Goal: Transaction & Acquisition: Obtain resource

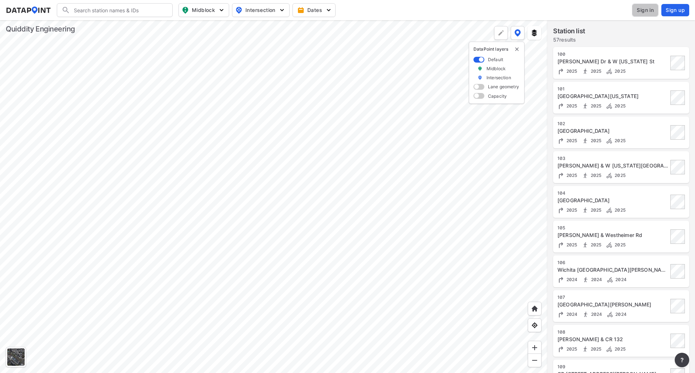
click at [655, 10] on button "Sign in" at bounding box center [645, 10] width 26 height 13
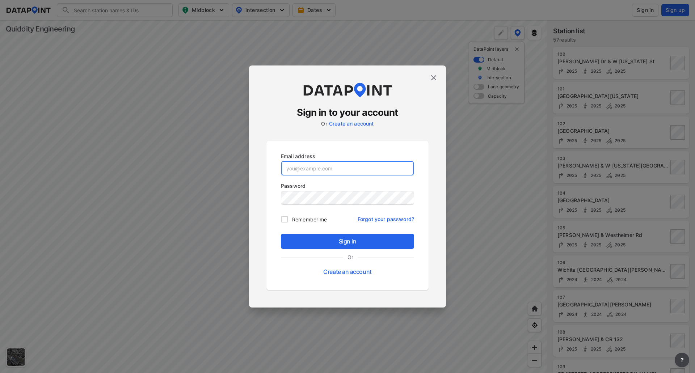
click at [343, 165] on input "email" at bounding box center [347, 168] width 132 height 14
click at [341, 168] on input "email" at bounding box center [347, 168] width 132 height 14
type input "[EMAIL_ADDRESS][DOMAIN_NAME]"
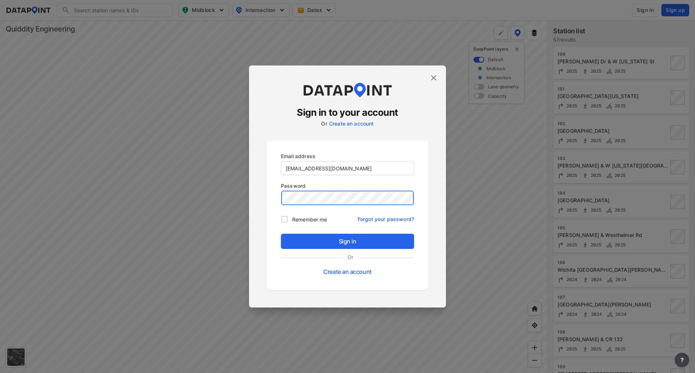
click at [281, 234] on button "Sign in" at bounding box center [347, 241] width 133 height 15
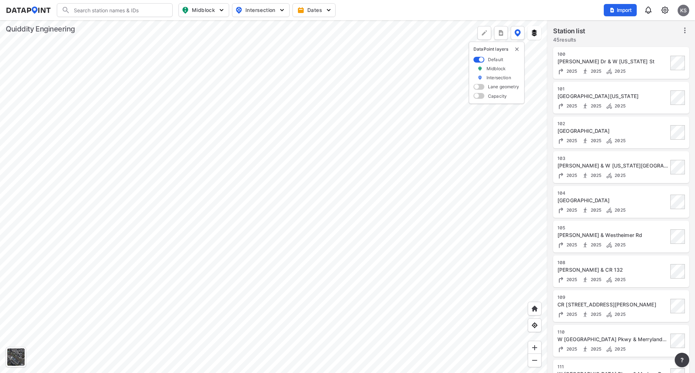
click at [326, 220] on div at bounding box center [273, 196] width 547 height 353
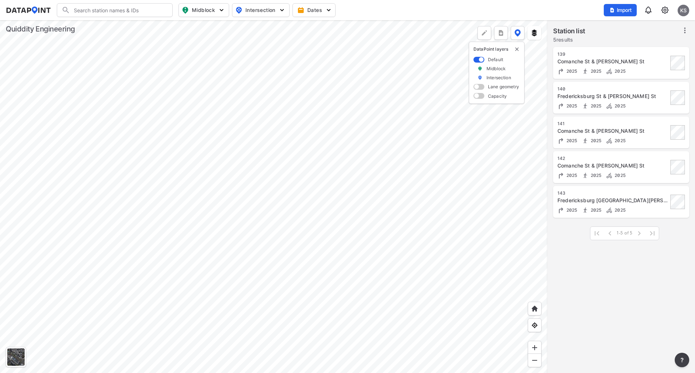
click at [214, 169] on div at bounding box center [273, 196] width 547 height 353
click at [153, 93] on div at bounding box center [273, 196] width 547 height 353
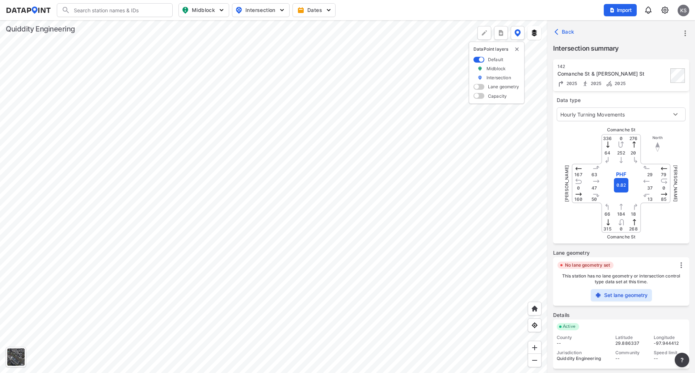
scroll to position [71, 0]
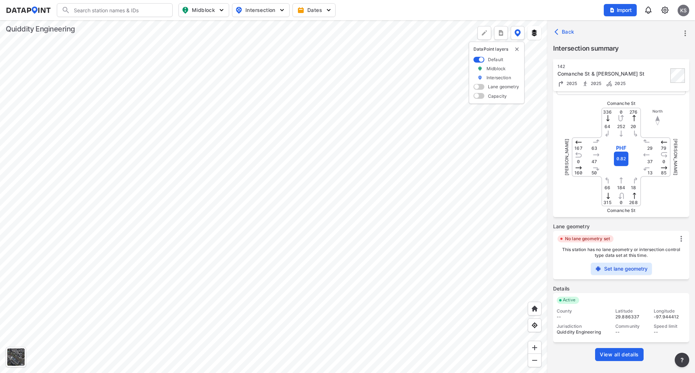
click at [605, 352] on span "View all details" at bounding box center [619, 354] width 39 height 7
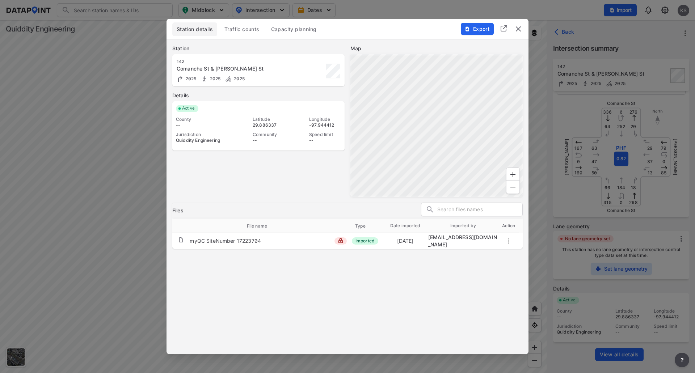
click at [245, 28] on span "Traffic counts" at bounding box center [241, 29] width 35 height 7
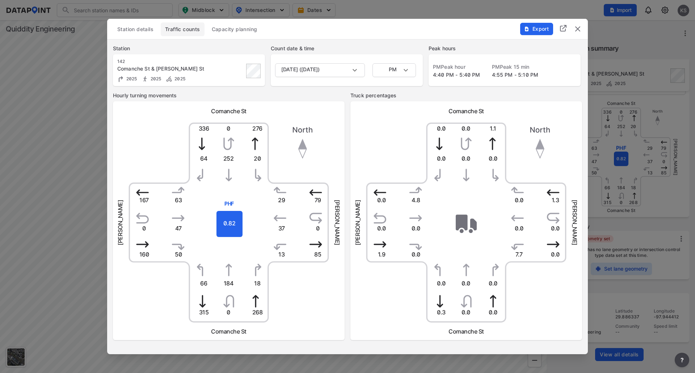
click at [580, 28] on img "delete" at bounding box center [577, 29] width 9 height 9
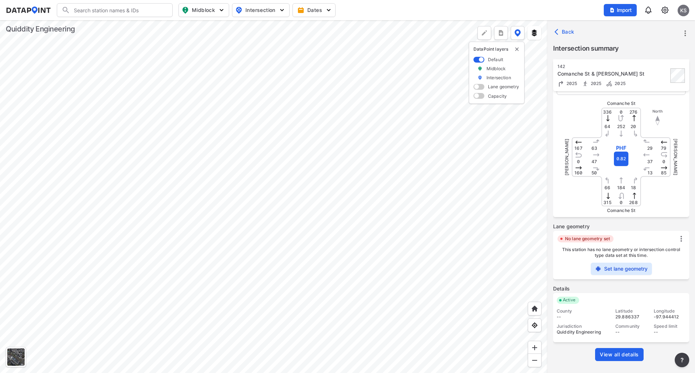
click at [288, 182] on div at bounding box center [273, 196] width 547 height 353
click at [206, 143] on div at bounding box center [273, 196] width 547 height 353
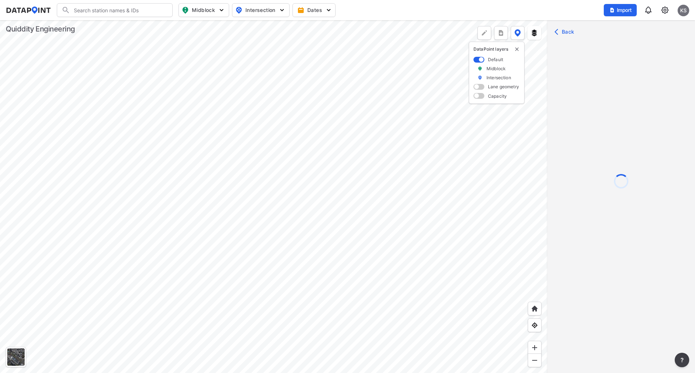
scroll to position [0, 0]
click at [179, 205] on div at bounding box center [273, 196] width 547 height 353
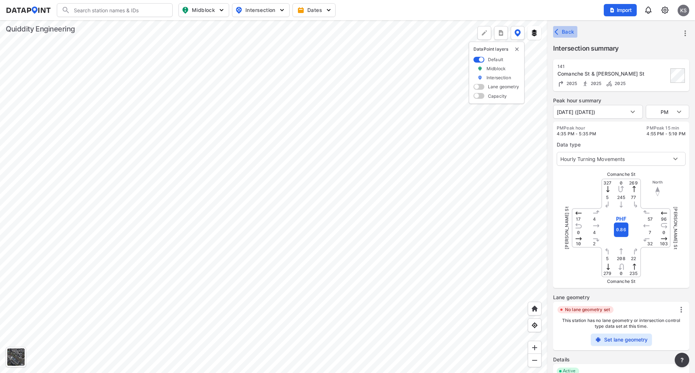
click at [558, 29] on icon "button" at bounding box center [558, 31] width 7 height 7
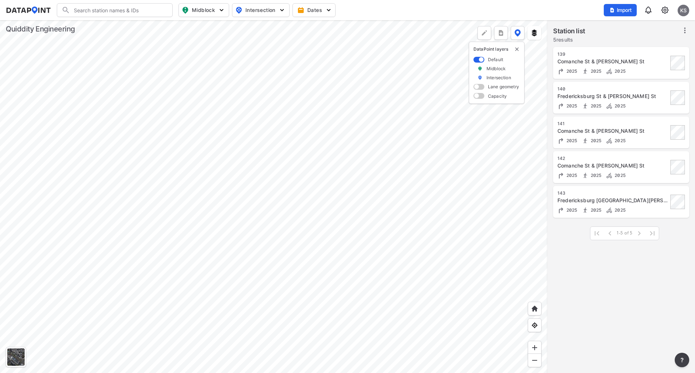
click at [683, 30] on div "Station list 5 results" at bounding box center [621, 36] width 136 height 20
click at [684, 30] on icon at bounding box center [685, 30] width 9 height 9
click at [679, 43] on span "Select stations & export" at bounding box center [654, 46] width 58 height 7
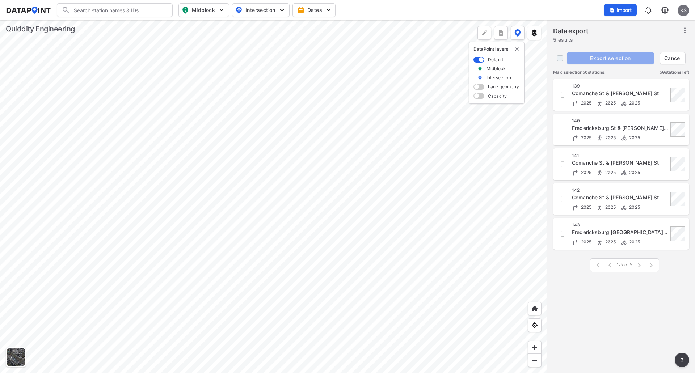
click at [561, 59] on input "decorative checkbox" at bounding box center [560, 58] width 14 height 14
checkbox input "true"
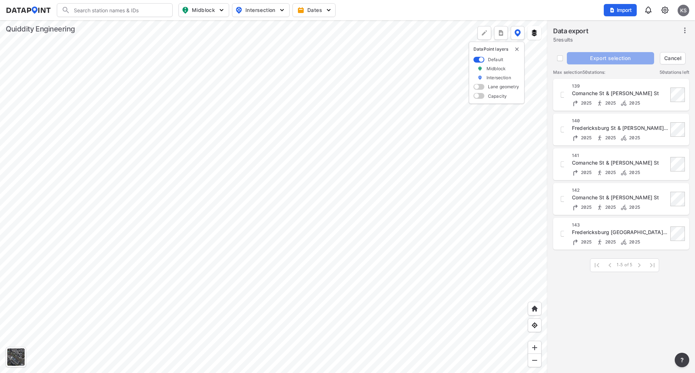
checkbox input "true"
click at [587, 58] on span "Export selection" at bounding box center [610, 58] width 81 height 7
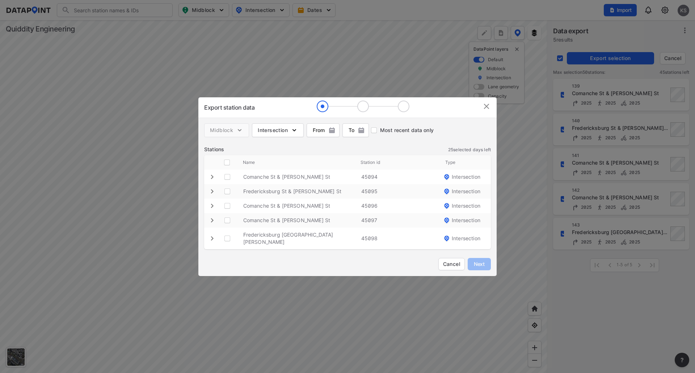
click at [279, 134] on span "Intersection" at bounding box center [278, 130] width 40 height 7
click at [272, 131] on span "Intersection" at bounding box center [278, 130] width 40 height 7
click at [273, 131] on span "Intersection" at bounding box center [278, 130] width 40 height 7
click at [260, 149] on input "Turning count" at bounding box center [261, 146] width 16 height 9
checkbox input "true"
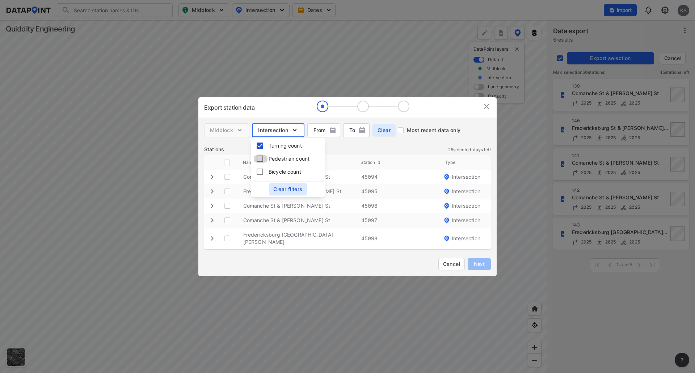
click at [259, 163] on input "Pedestrian count" at bounding box center [261, 159] width 16 height 9
checkbox input "true"
click at [259, 176] on input "Bicycle count" at bounding box center [261, 172] width 16 height 9
checkbox input "true"
click at [325, 132] on span "button" at bounding box center [323, 130] width 33 height 7
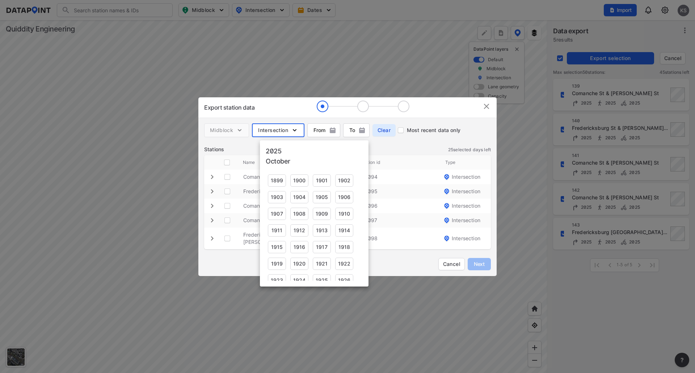
scroll to position [470, 0]
click at [326, 132] on div at bounding box center [347, 186] width 695 height 373
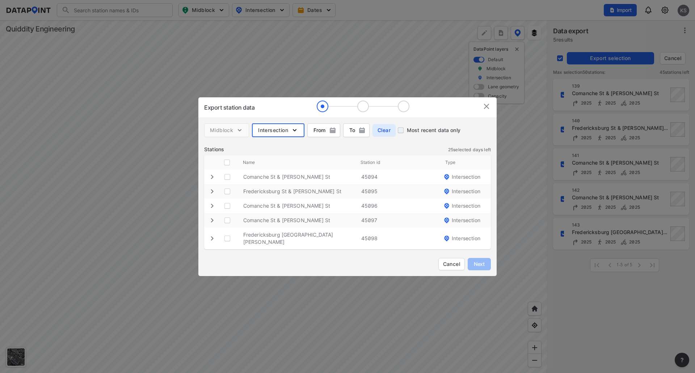
click at [403, 135] on input "Most recent data only" at bounding box center [401, 130] width 12 height 12
checkbox input "true"
click at [480, 261] on span "Next" at bounding box center [479, 264] width 14 height 7
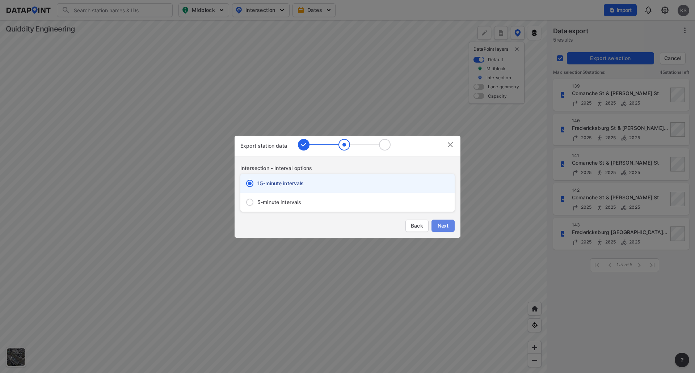
click at [439, 226] on span "Next" at bounding box center [443, 225] width 14 height 7
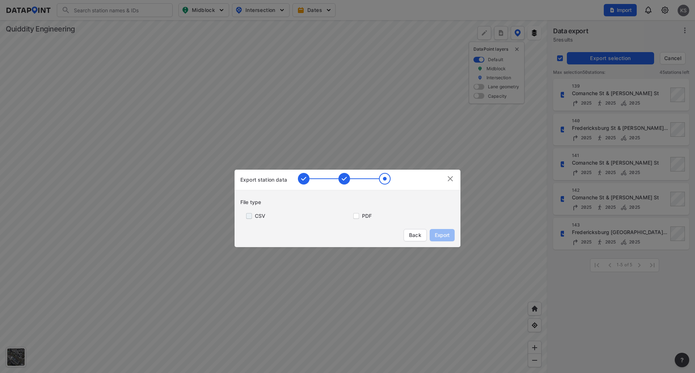
click at [244, 217] on input "primary checkbox" at bounding box center [247, 216] width 14 height 6
checkbox input "true"
drag, startPoint x: 357, startPoint y: 217, endPoint x: 422, endPoint y: 226, distance: 65.7
click at [357, 217] on input "primary checkbox" at bounding box center [355, 216] width 14 height 6
checkbox input "true"
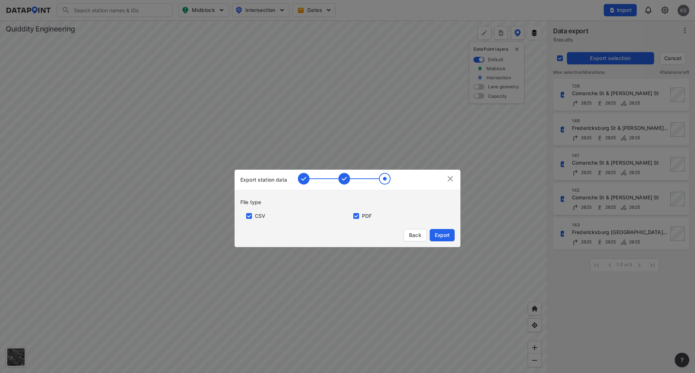
click at [451, 237] on button "Export" at bounding box center [442, 235] width 25 height 12
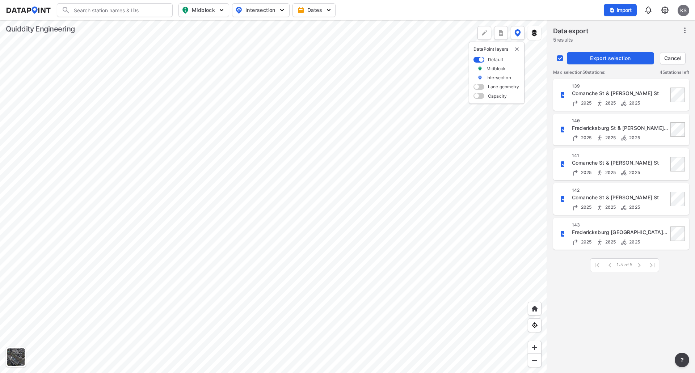
click at [624, 56] on span "Export selection" at bounding box center [610, 58] width 81 height 7
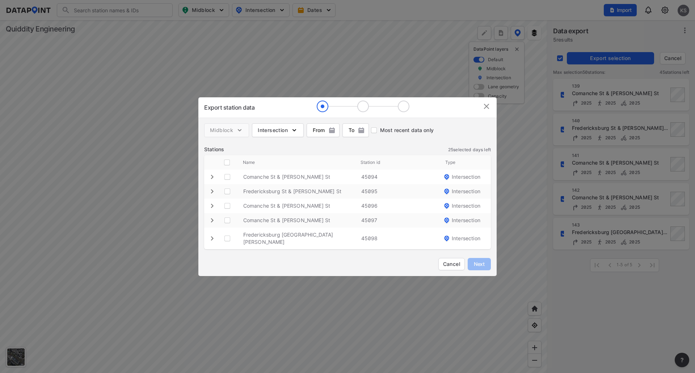
click at [333, 131] on img "button" at bounding box center [331, 130] width 7 height 7
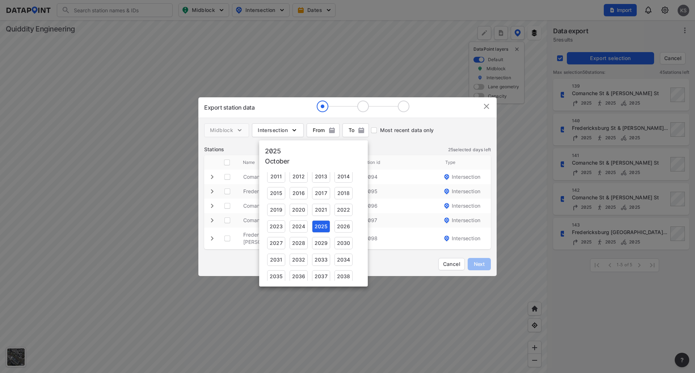
click at [332, 133] on div at bounding box center [347, 186] width 695 height 373
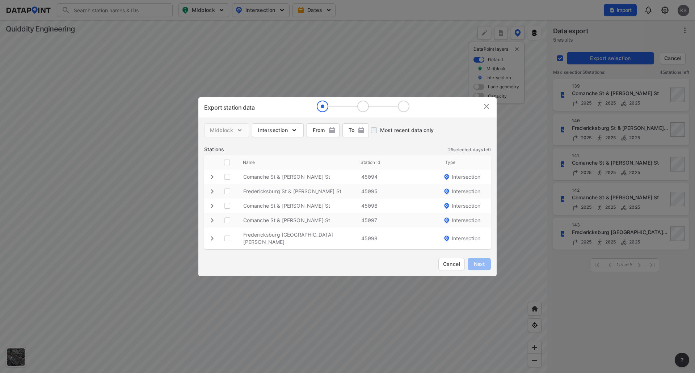
click at [380, 134] on input "Most recent data only" at bounding box center [374, 130] width 12 height 12
checkbox input "true"
click at [267, 132] on span "Intersection" at bounding box center [278, 130] width 40 height 7
drag, startPoint x: 264, startPoint y: 144, endPoint x: 262, endPoint y: 149, distance: 5.7
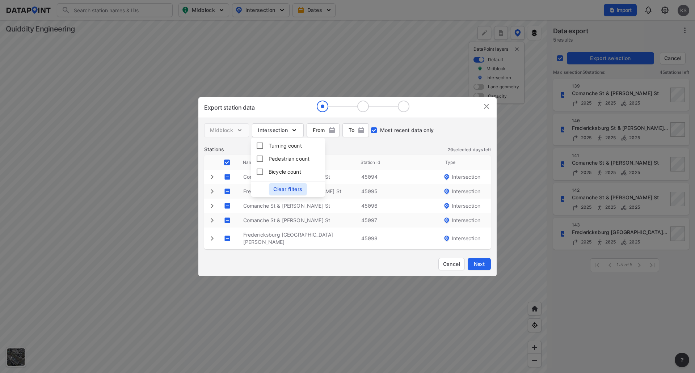
click at [264, 145] on div "Turning count Pedestrian count Bicycle count Clear filters" at bounding box center [288, 167] width 74 height 59
click at [262, 149] on input "Turning count" at bounding box center [261, 146] width 16 height 9
checkbox input "true"
click at [257, 163] on input "Pedestrian count" at bounding box center [261, 159] width 16 height 9
checkbox input "true"
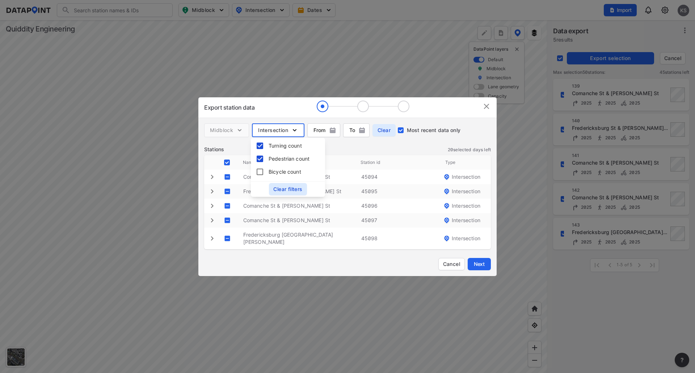
drag, startPoint x: 258, startPoint y: 175, endPoint x: 324, endPoint y: 204, distance: 72.4
click at [258, 175] on input "Bicycle count" at bounding box center [261, 172] width 16 height 9
checkbox input "true"
click at [486, 264] on span "Next" at bounding box center [479, 264] width 14 height 7
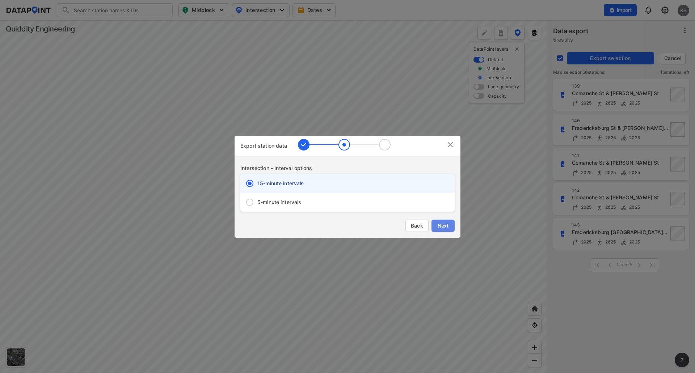
click at [452, 231] on button "Next" at bounding box center [442, 226] width 23 height 12
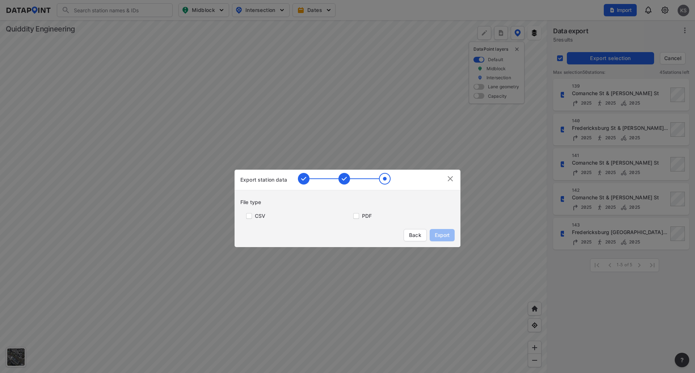
click at [447, 178] on img at bounding box center [450, 178] width 9 height 9
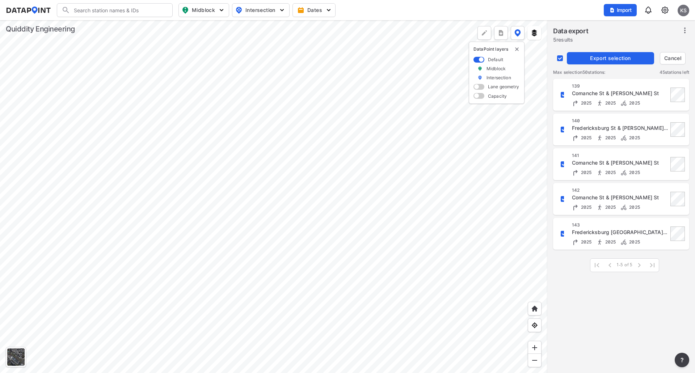
click at [555, 58] on input "decorative checkbox" at bounding box center [560, 58] width 14 height 14
checkbox input "false"
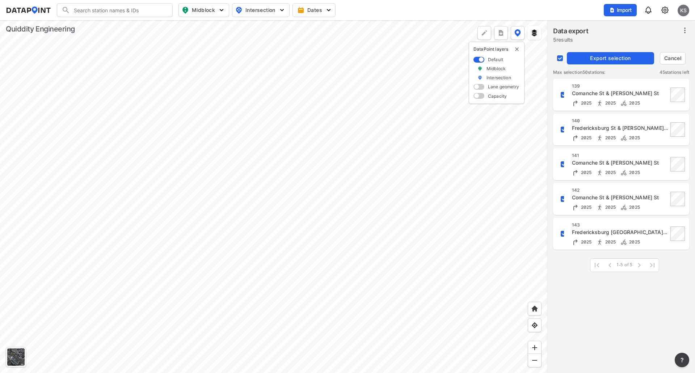
checkbox input "false"
click at [586, 93] on div "Comanche St & [PERSON_NAME] St" at bounding box center [620, 93] width 96 height 7
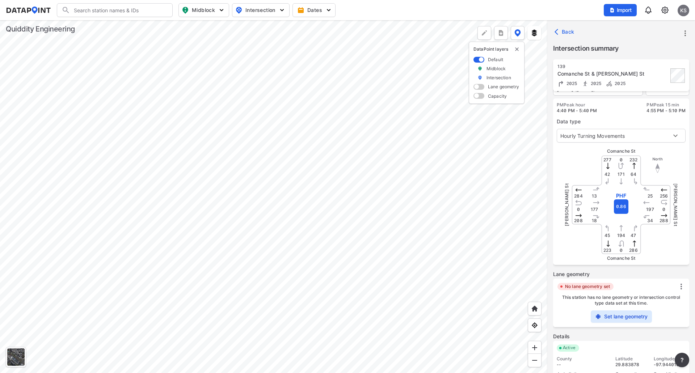
scroll to position [71, 0]
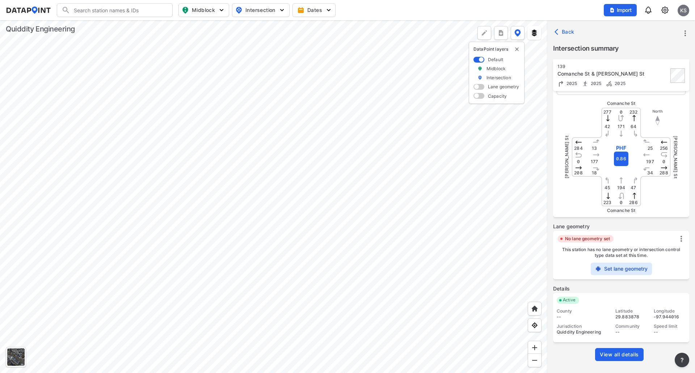
click at [683, 34] on icon "more" at bounding box center [685, 33] width 9 height 9
click at [662, 62] on li "Export" at bounding box center [655, 65] width 70 height 13
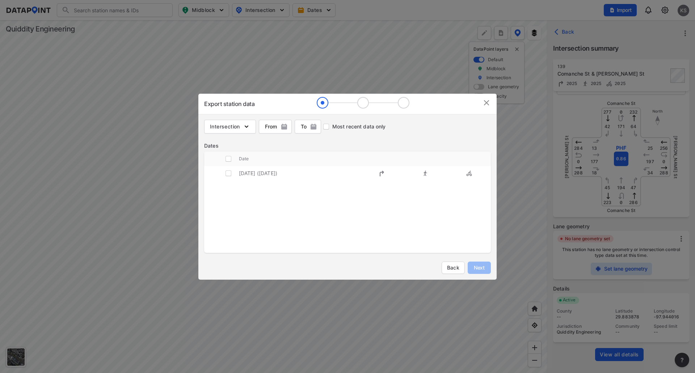
click at [240, 172] on td "[DATE] ([DATE])" at bounding box center [299, 173] width 121 height 14
click at [230, 175] on input "decorative checkbox" at bounding box center [229, 174] width 14 height 14
checkbox input "true"
click at [478, 266] on span "Next" at bounding box center [479, 267] width 14 height 7
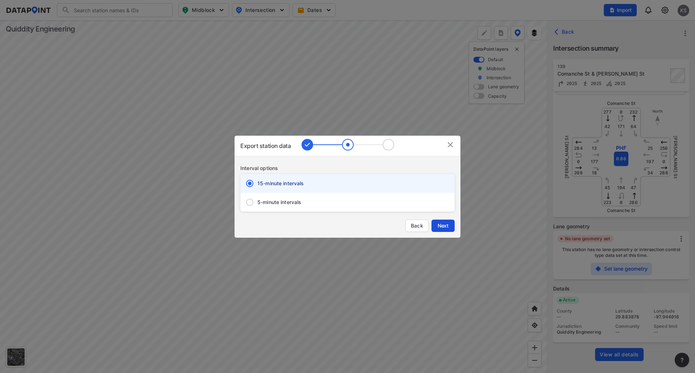
click at [446, 220] on button "Next" at bounding box center [442, 226] width 23 height 12
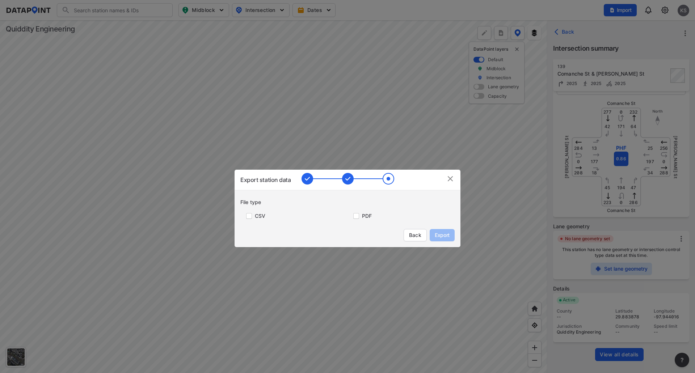
click at [447, 178] on img at bounding box center [450, 178] width 9 height 9
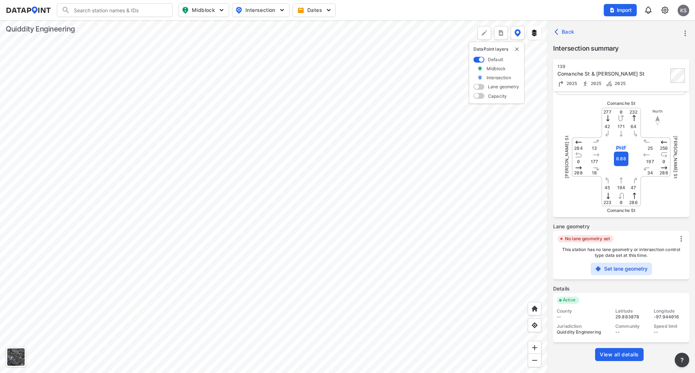
click at [621, 356] on span "View all details" at bounding box center [619, 354] width 39 height 7
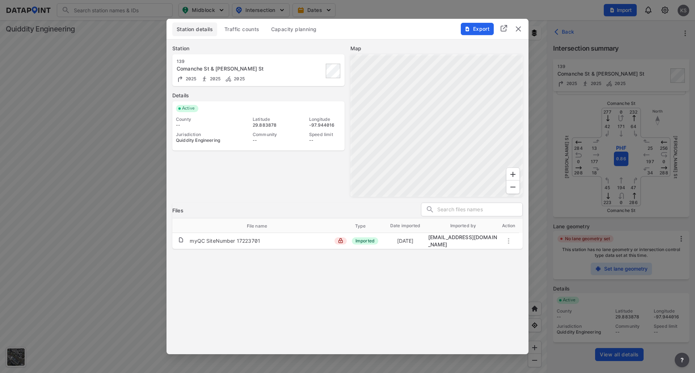
click at [237, 28] on span "Traffic counts" at bounding box center [241, 29] width 35 height 7
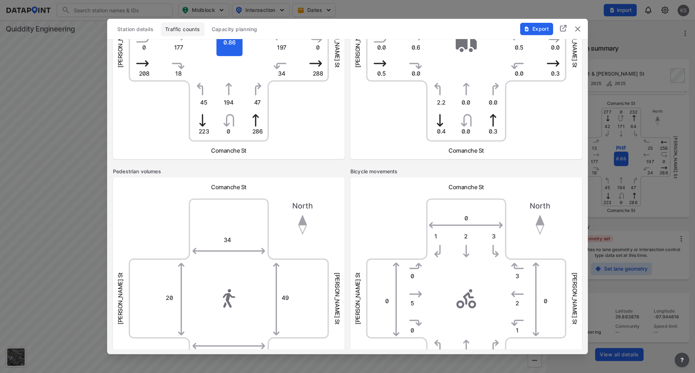
scroll to position [0, 0]
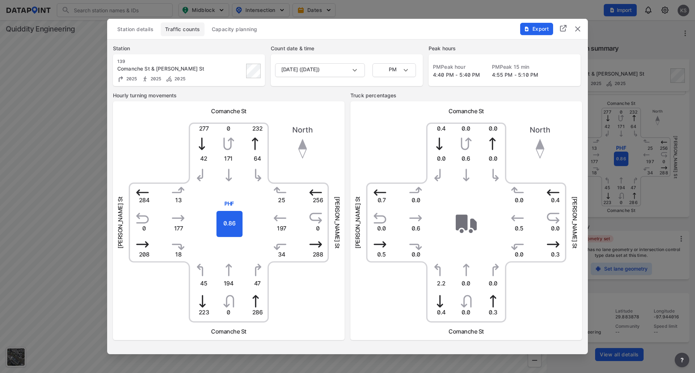
click at [532, 30] on span "Export" at bounding box center [536, 28] width 24 height 7
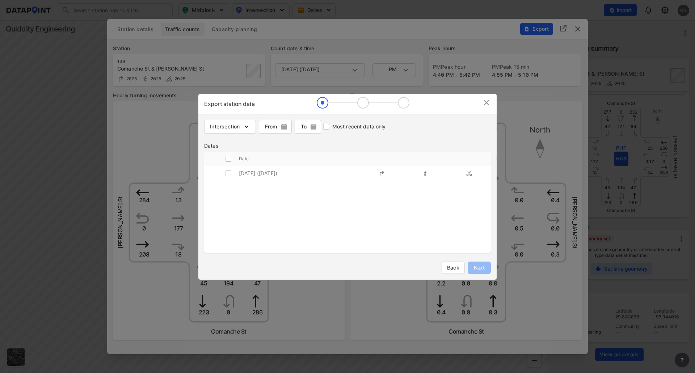
click at [236, 129] on span "Intersection" at bounding box center [230, 126] width 40 height 7
click at [229, 144] on span "Turning count" at bounding box center [238, 142] width 33 height 8
click at [214, 152] on input "Pedestrian count" at bounding box center [214, 155] width 16 height 9
checkbox input "true"
click at [214, 143] on input "Turning count" at bounding box center [214, 142] width 16 height 9
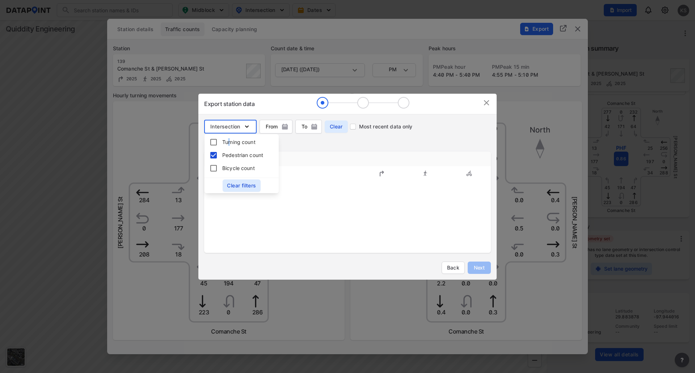
checkbox input "true"
click at [215, 169] on input "Bicycle count" at bounding box center [214, 168] width 16 height 9
checkbox input "true"
click at [307, 213] on tbody "[DATE] ([DATE])" at bounding box center [347, 211] width 287 height 90
